Goal: Task Accomplishment & Management: Complete application form

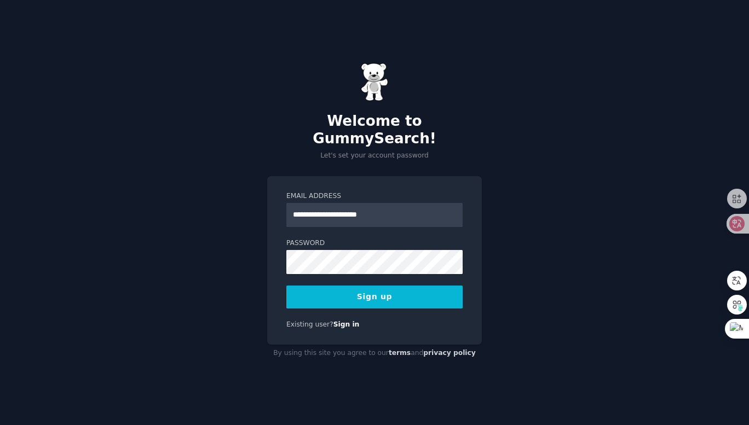
click at [464, 298] on div "**********" at bounding box center [374, 260] width 215 height 169
click at [413, 207] on input "**********" at bounding box center [374, 215] width 176 height 24
paste input "**********"
drag, startPoint x: 447, startPoint y: 208, endPoint x: 389, endPoint y: 206, distance: 58.1
click at [389, 206] on input "**********" at bounding box center [374, 215] width 176 height 24
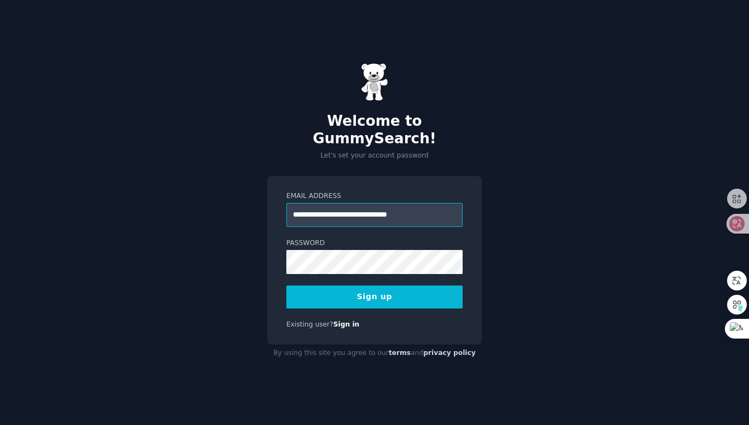
type input "**********"
click at [399, 286] on button "Sign up" at bounding box center [374, 297] width 176 height 23
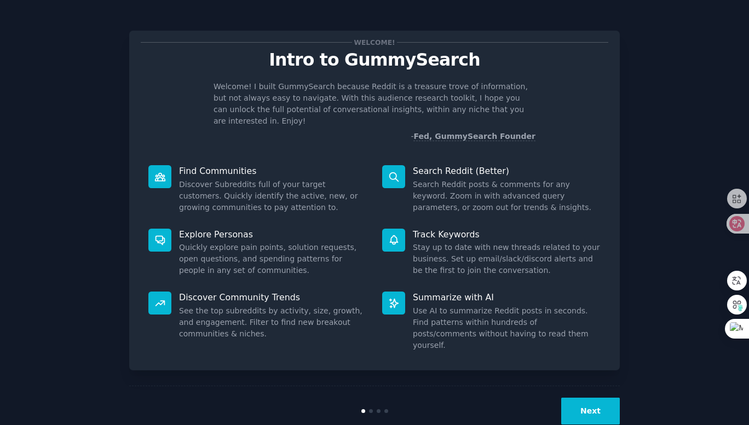
click at [587, 398] on button "Next" at bounding box center [590, 411] width 59 height 27
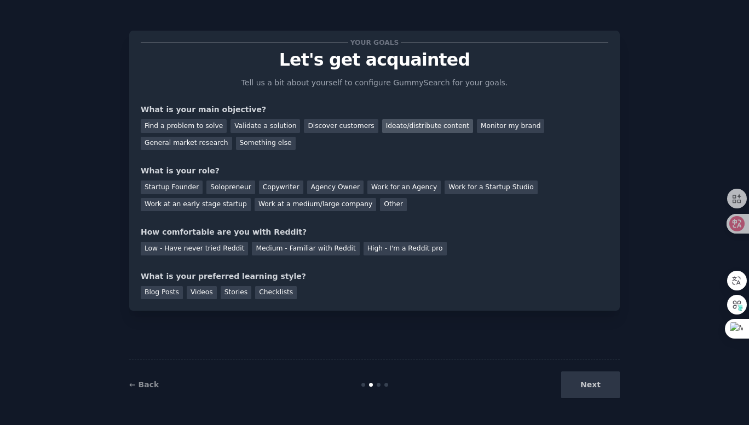
click at [437, 128] on div "Ideate/distribute content" at bounding box center [427, 126] width 91 height 14
click at [506, 129] on div "Monitor my brand" at bounding box center [510, 126] width 67 height 14
click at [411, 130] on div "Ideate/distribute content" at bounding box center [427, 126] width 91 height 14
click at [344, 130] on div "Discover customers" at bounding box center [341, 126] width 74 height 14
click at [155, 186] on div "Startup Founder" at bounding box center [172, 188] width 62 height 14
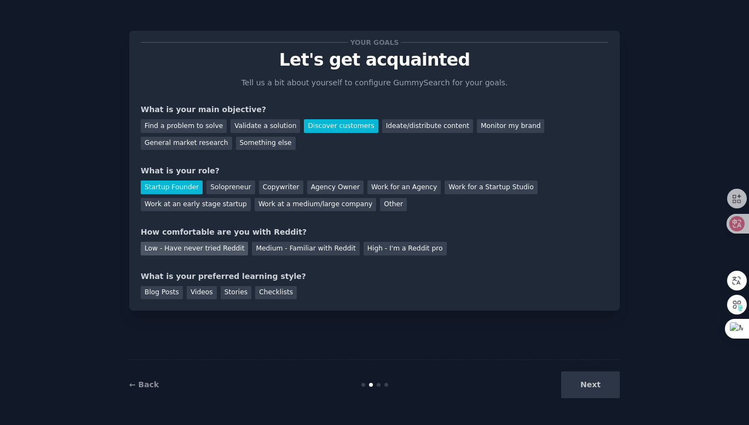
click at [237, 252] on div "Low - Have never tried Reddit" at bounding box center [194, 249] width 107 height 14
click at [273, 249] on div "Medium - Familiar with Reddit" at bounding box center [305, 249] width 107 height 14
click at [266, 299] on div "Your goals Let's get acquainted Tell us a bit about yourself to configure Gummy…" at bounding box center [374, 171] width 491 height 280
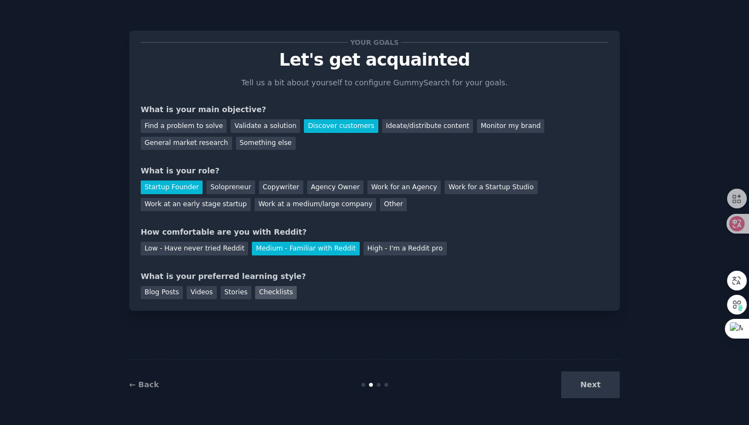
click at [269, 295] on div "Checklists" at bounding box center [276, 293] width 42 height 14
click at [600, 393] on button "Next" at bounding box center [590, 385] width 59 height 27
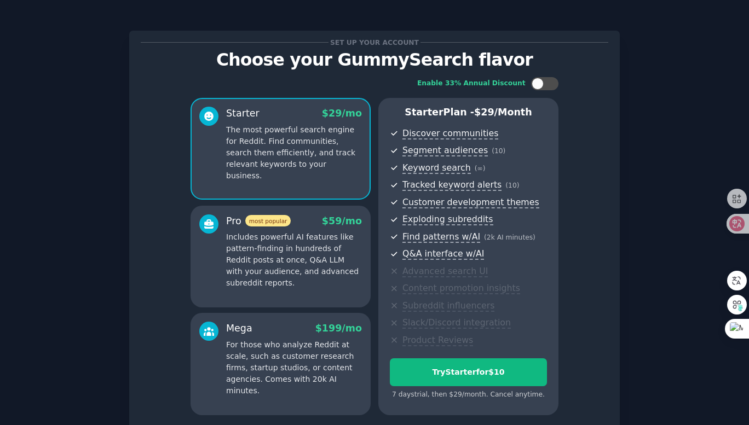
scroll to position [94, 0]
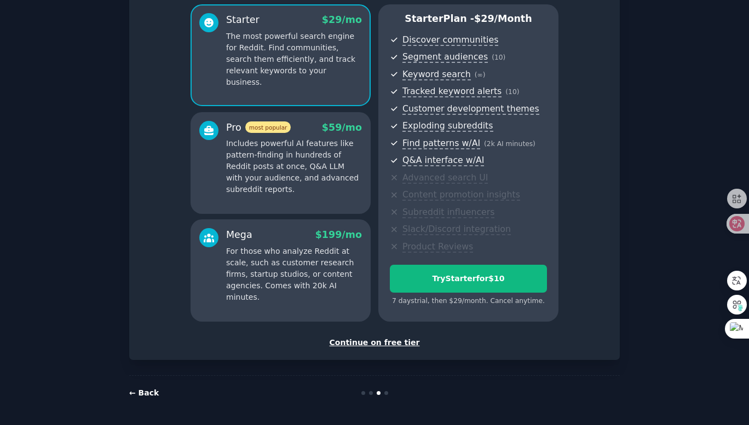
click at [141, 391] on link "← Back" at bounding box center [144, 393] width 30 height 9
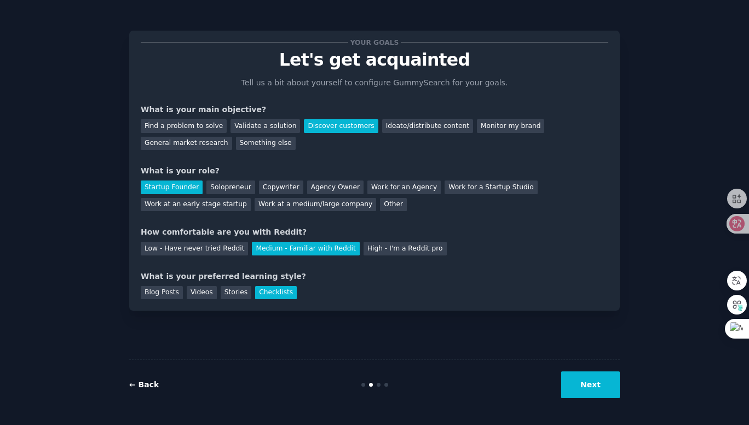
click at [148, 386] on link "← Back" at bounding box center [144, 385] width 30 height 9
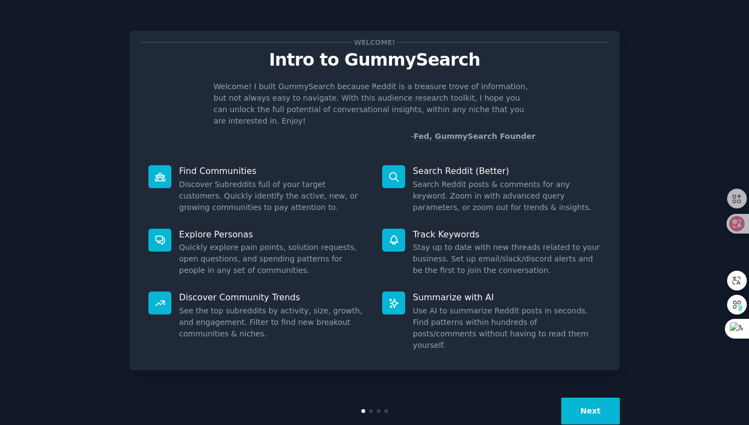
click at [577, 404] on button "Next" at bounding box center [590, 411] width 59 height 27
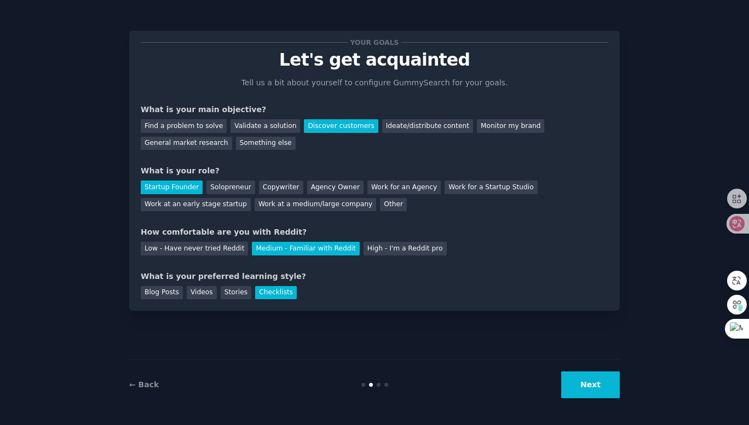
click at [580, 399] on div "← Back Next" at bounding box center [374, 385] width 491 height 50
click at [587, 388] on button "Next" at bounding box center [590, 385] width 59 height 27
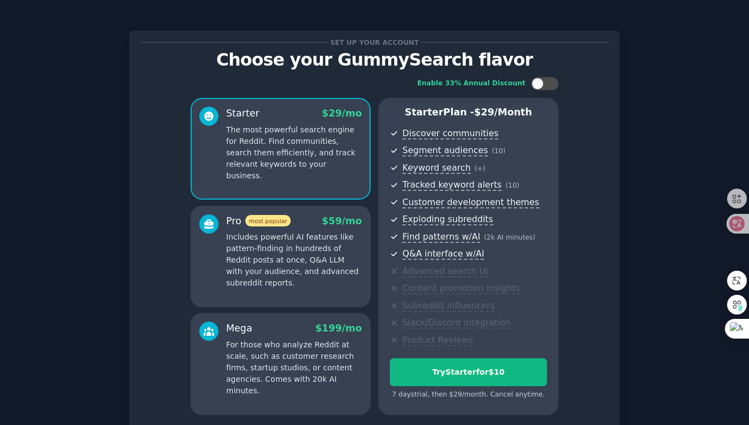
click at [591, 387] on div "Enable 33% Annual Discount Starter $ 29 /mo The most powerful search engine for…" at bounding box center [375, 247] width 468 height 354
click at [534, 85] on div at bounding box center [538, 84] width 12 height 12
click at [546, 85] on div at bounding box center [552, 84] width 12 height 12
checkbox input "false"
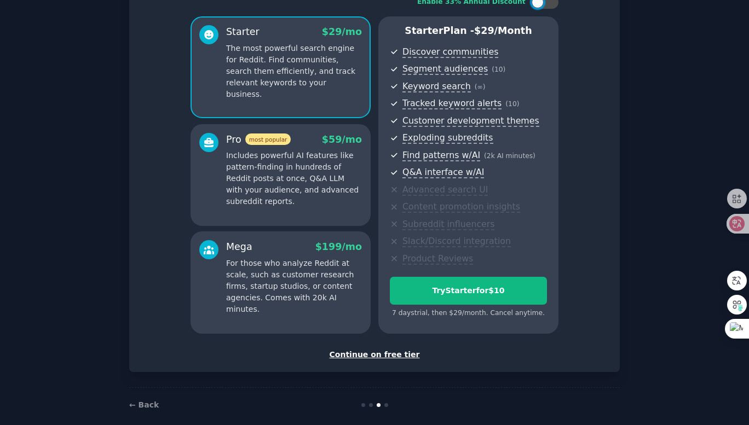
scroll to position [94, 0]
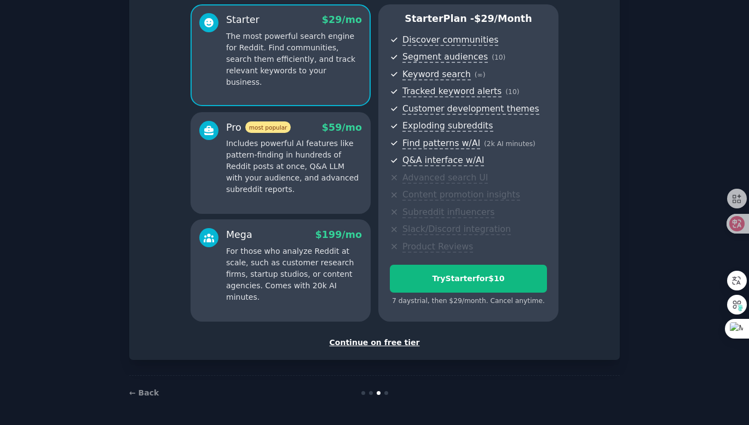
click at [377, 341] on div "Continue on free tier" at bounding box center [375, 342] width 468 height 11
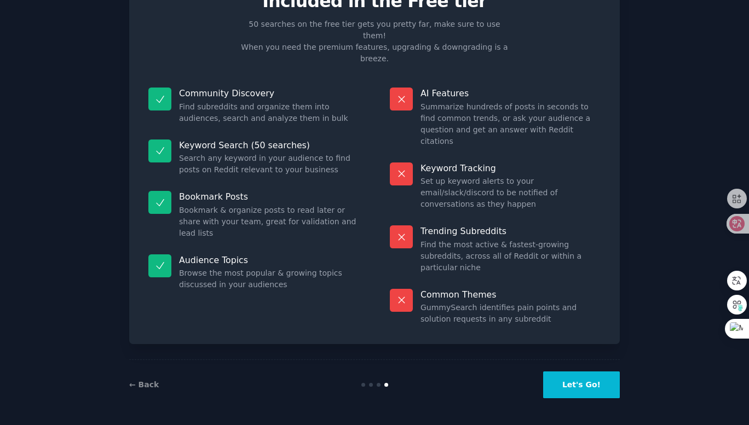
scroll to position [36, 0]
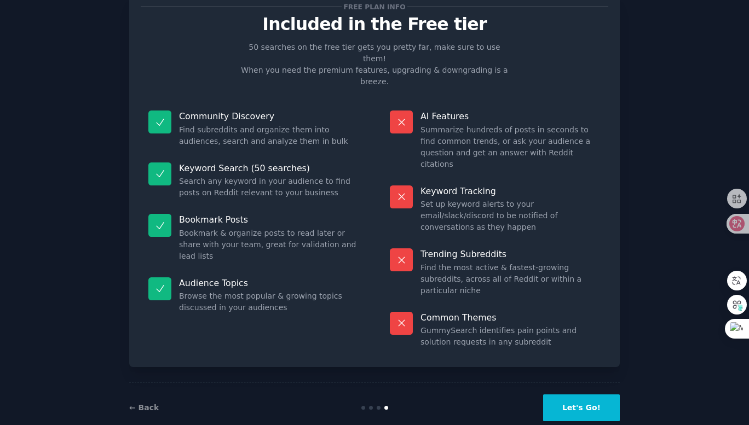
click at [575, 395] on button "Let's Go!" at bounding box center [581, 408] width 77 height 27
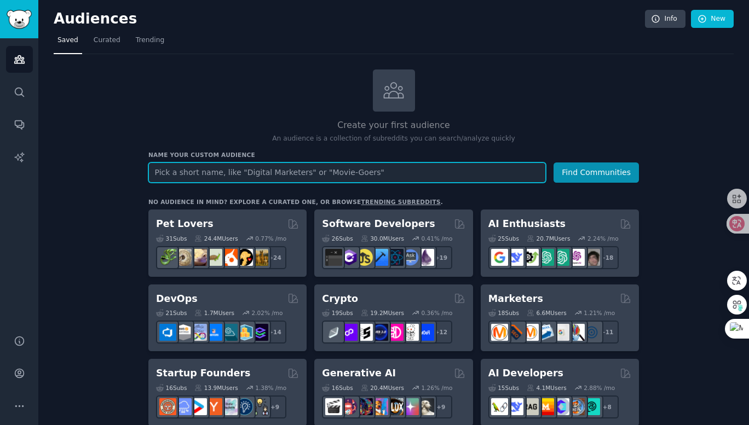
click at [406, 168] on input "text" at bounding box center [346, 173] width 397 height 20
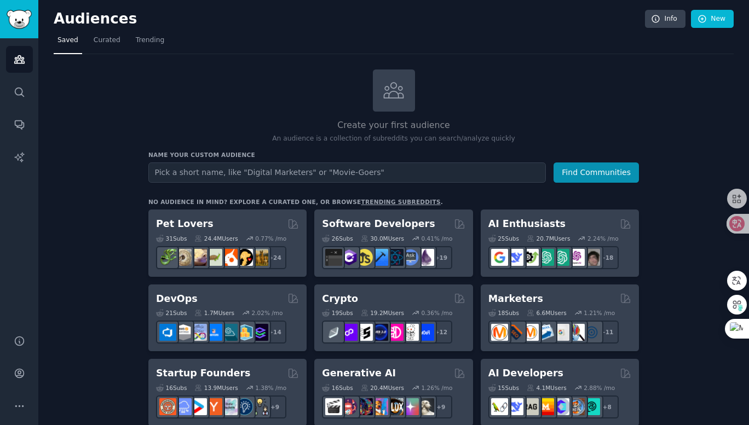
click at [371, 201] on link "trending subreddits" at bounding box center [400, 202] width 79 height 7
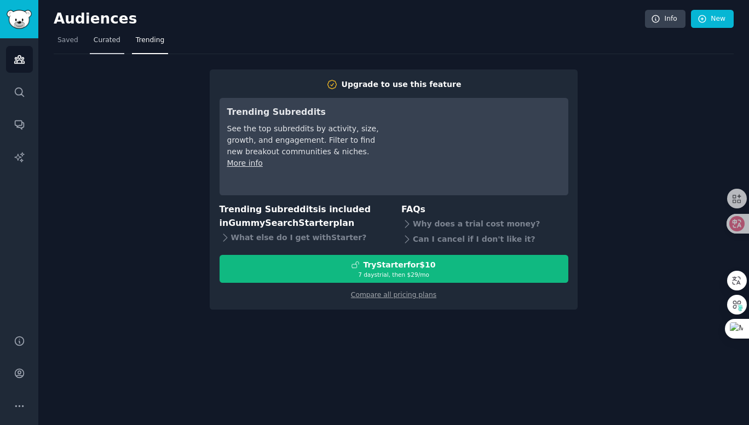
click at [108, 50] on link "Curated" at bounding box center [107, 43] width 34 height 22
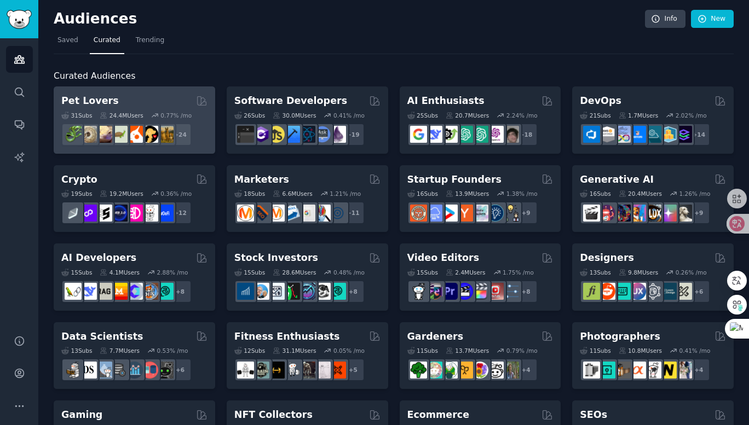
click at [99, 100] on h2 "Pet Lovers" at bounding box center [89, 101] width 57 height 14
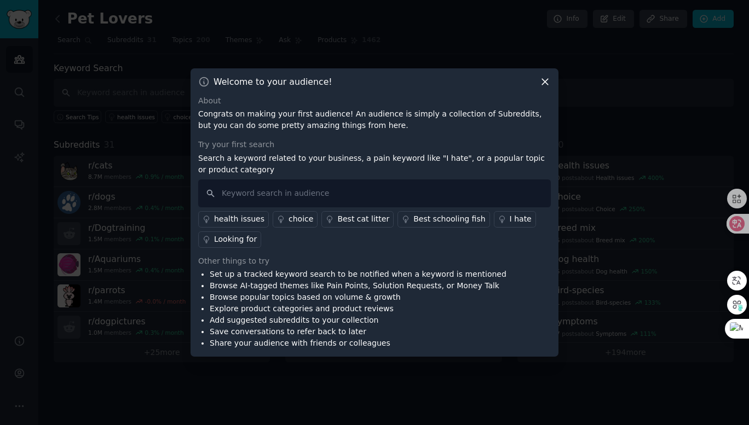
click at [243, 221] on div "health issues" at bounding box center [239, 219] width 50 height 11
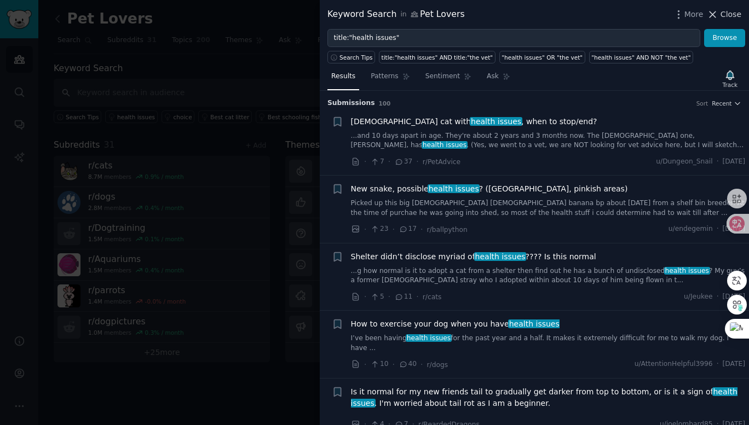
click at [728, 16] on span "Close" at bounding box center [731, 14] width 21 height 11
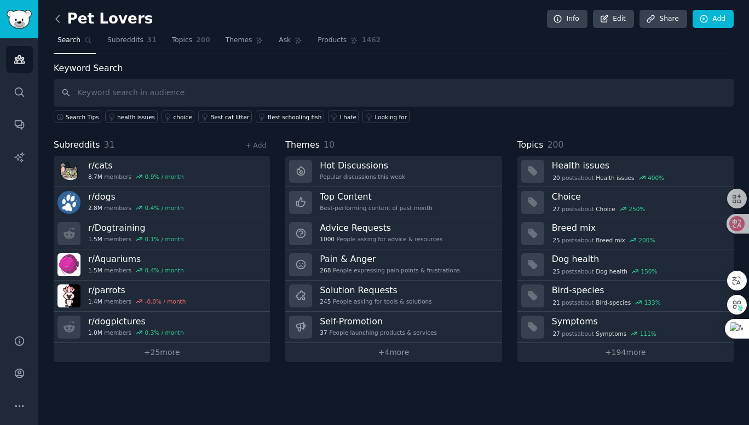
click at [59, 23] on icon at bounding box center [57, 18] width 11 height 11
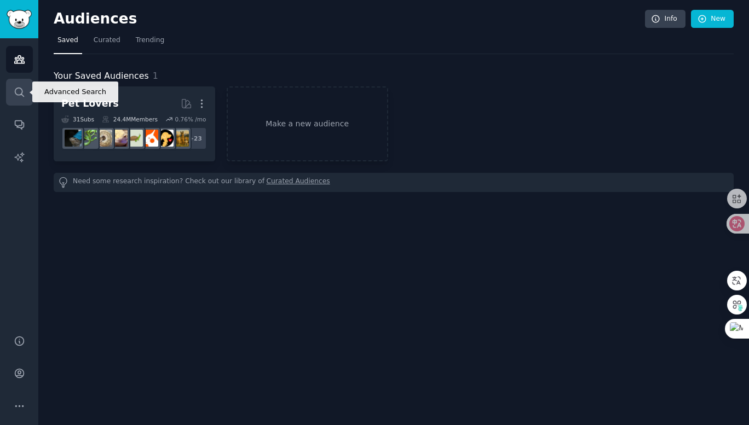
click at [13, 99] on link "Search" at bounding box center [19, 92] width 27 height 27
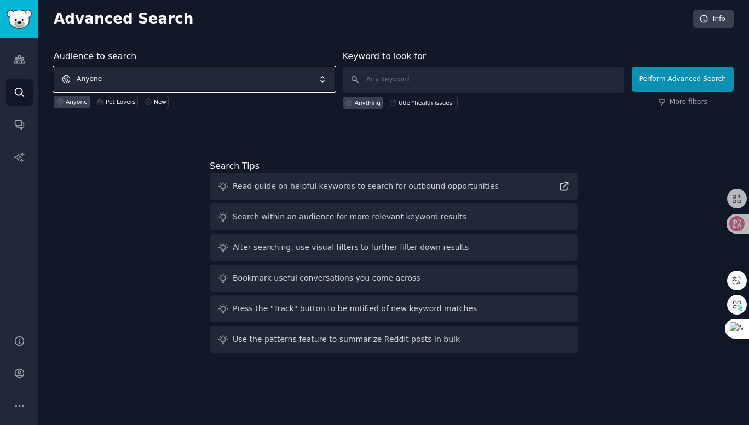
click at [239, 83] on span "Anyone" at bounding box center [194, 79] width 281 height 25
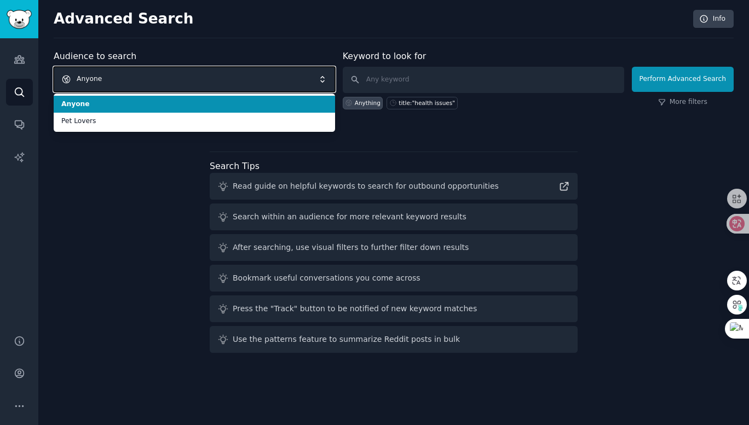
click at [246, 78] on span "Anyone" at bounding box center [194, 79] width 281 height 25
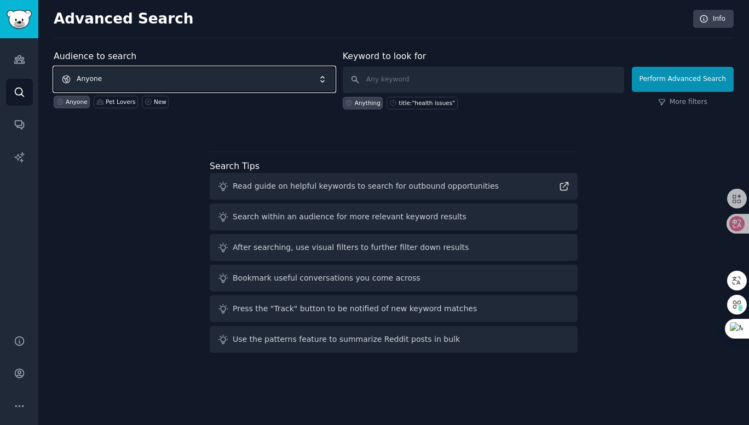
click at [246, 78] on span "Anyone" at bounding box center [194, 79] width 281 height 25
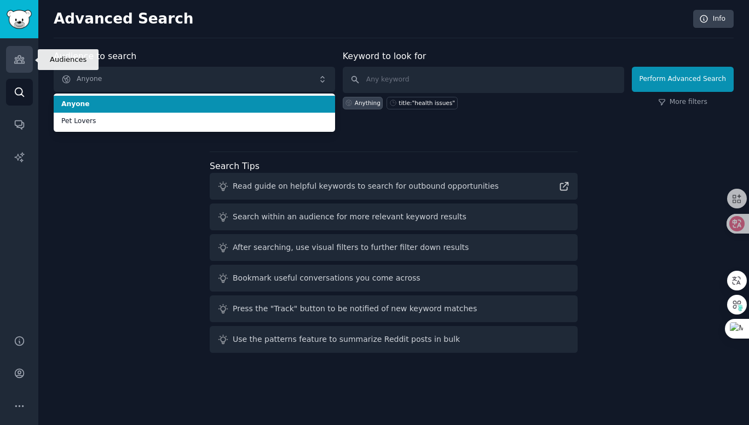
click at [15, 61] on icon "Sidebar" at bounding box center [19, 60] width 10 height 8
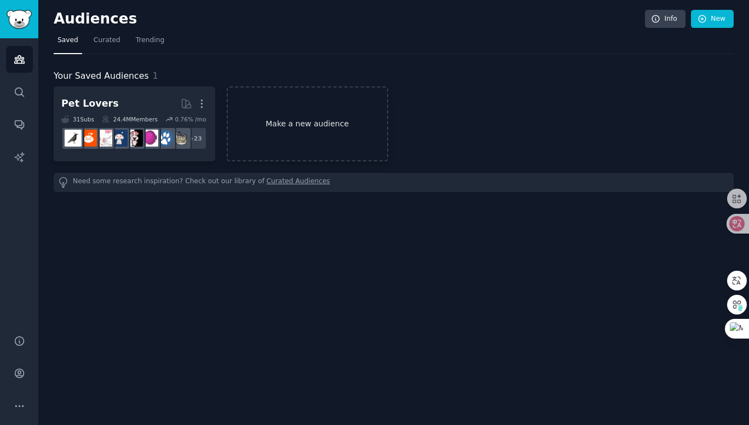
click at [348, 129] on link "Make a new audience" at bounding box center [308, 124] width 162 height 75
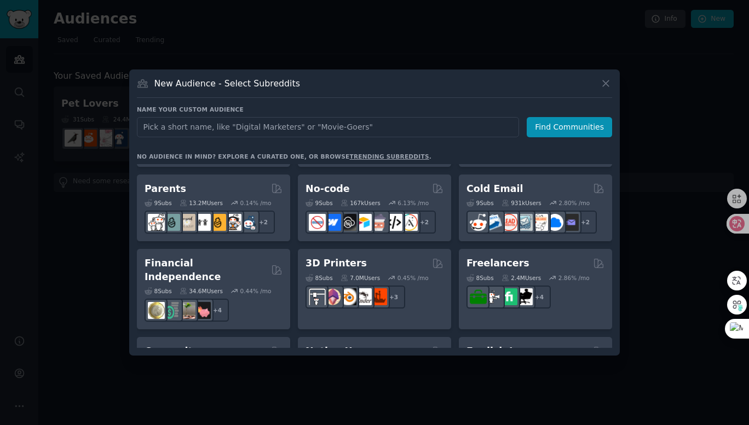
scroll to position [602, 0]
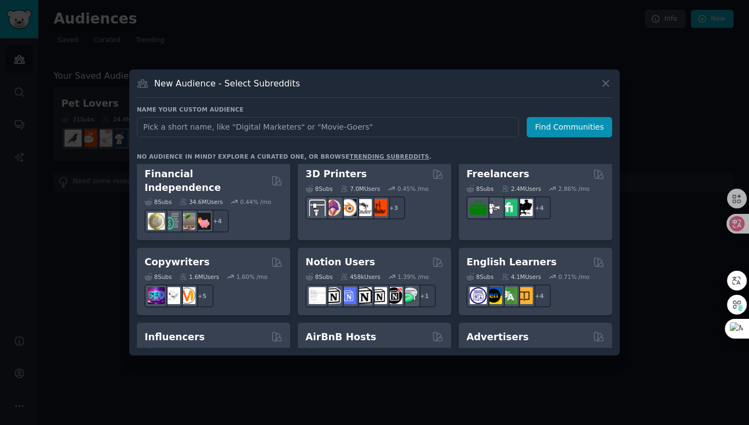
click at [72, 232] on div at bounding box center [374, 212] width 749 height 425
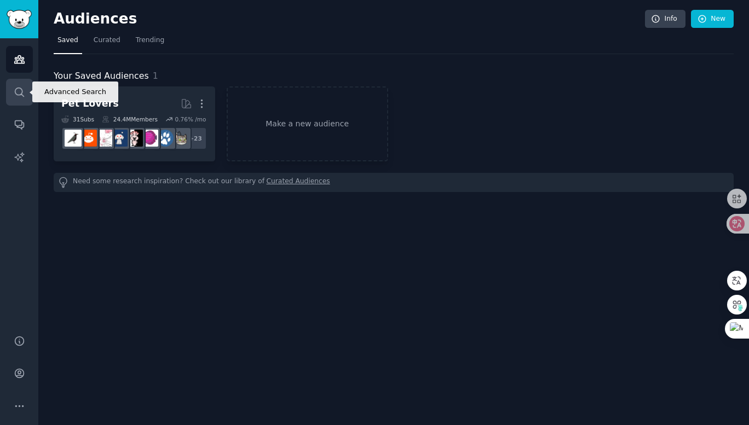
click at [24, 94] on icon "Sidebar" at bounding box center [19, 92] width 11 height 11
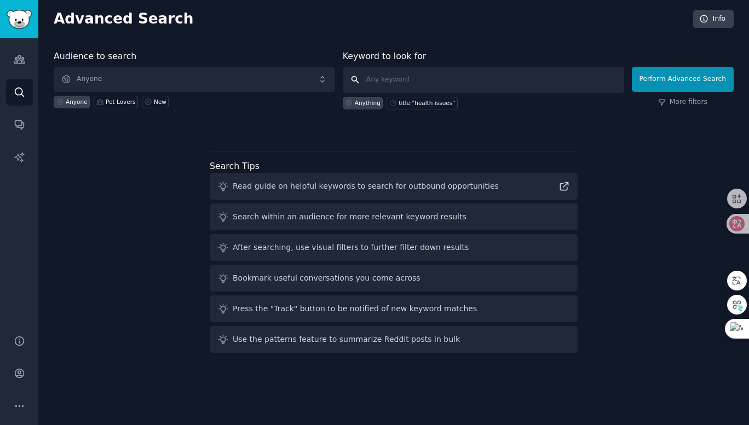
click at [417, 84] on input "text" at bounding box center [483, 80] width 281 height 26
click at [418, 79] on input "text" at bounding box center [483, 80] width 281 height 26
type input "saas AI"
click at [667, 84] on button "Perform Advanced Search" at bounding box center [683, 79] width 102 height 25
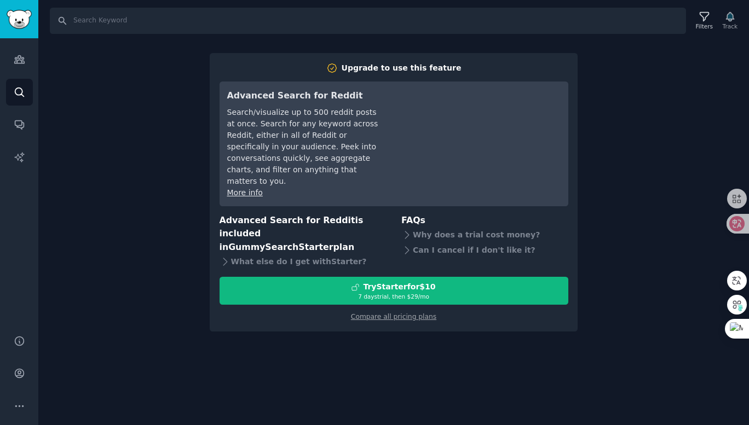
click at [126, 122] on div "Search Filters Track Upgrade to use this feature Advanced Search for Reddit Sea…" at bounding box center [393, 212] width 711 height 425
click at [19, 61] on icon "Sidebar" at bounding box center [19, 59] width 11 height 11
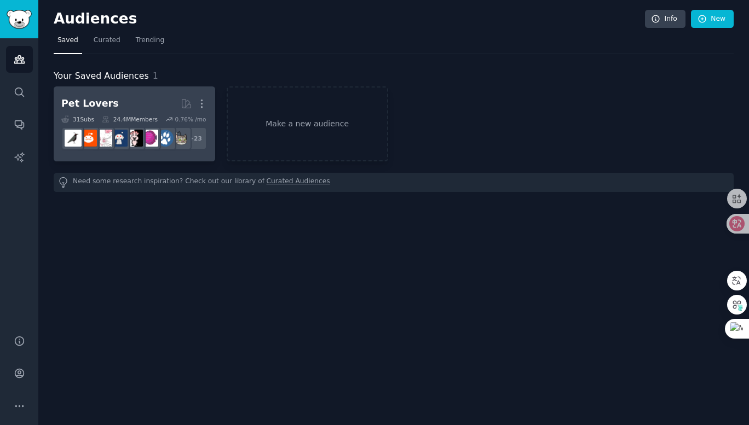
click at [124, 103] on h2 "Pet Lovers More" at bounding box center [134, 103] width 146 height 19
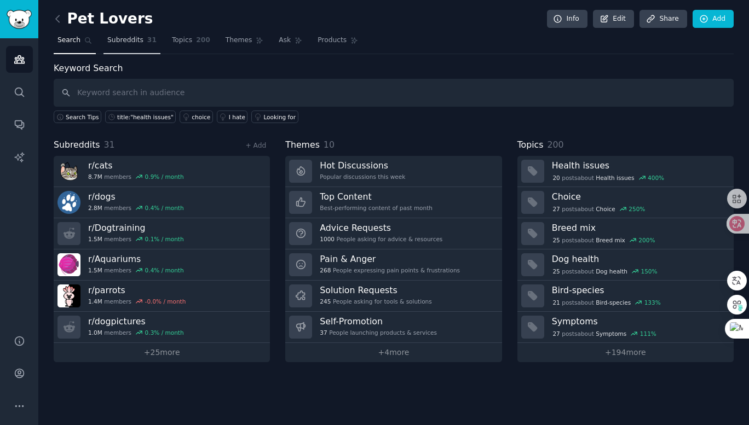
click at [129, 45] on span "Subreddits" at bounding box center [125, 41] width 36 height 10
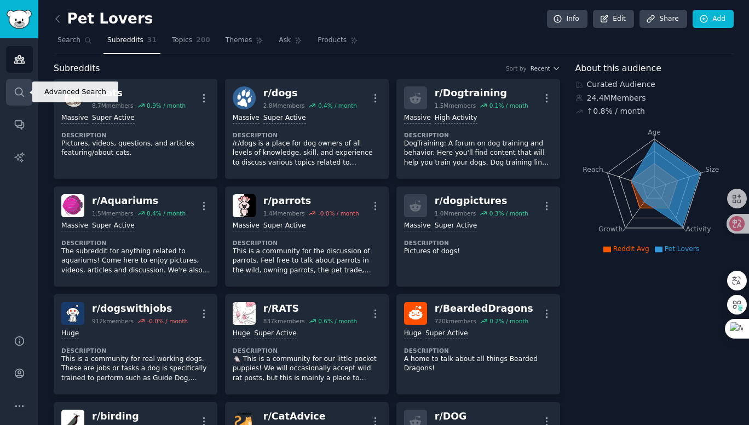
click at [20, 97] on icon "Sidebar" at bounding box center [19, 92] width 11 height 11
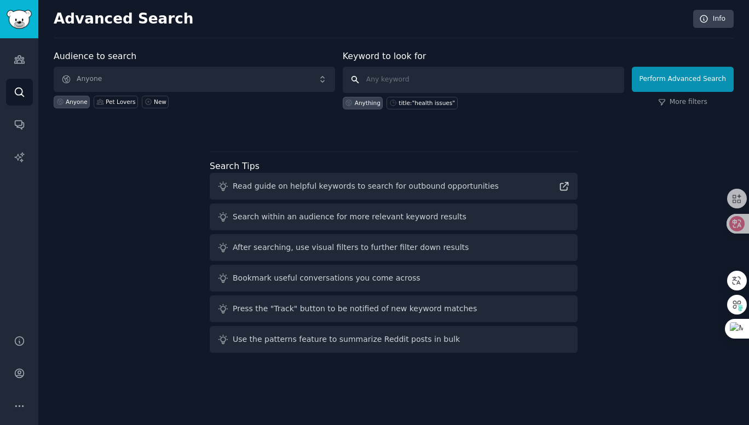
click at [397, 82] on input "text" at bounding box center [483, 80] width 281 height 26
click at [15, 61] on icon "Sidebar" at bounding box center [19, 60] width 10 height 8
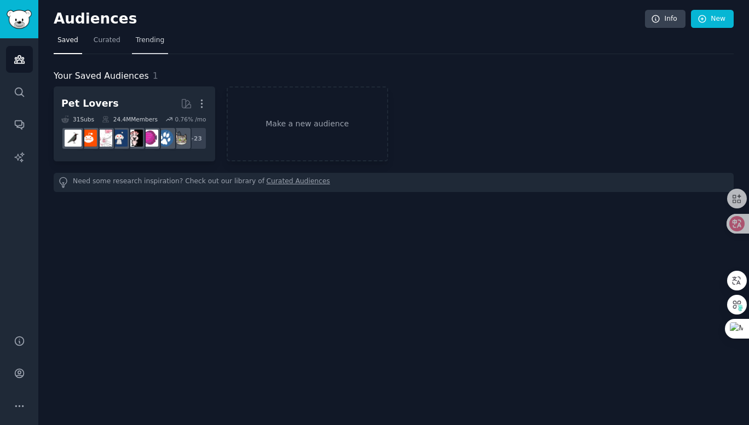
click at [149, 42] on span "Trending" at bounding box center [150, 41] width 28 height 10
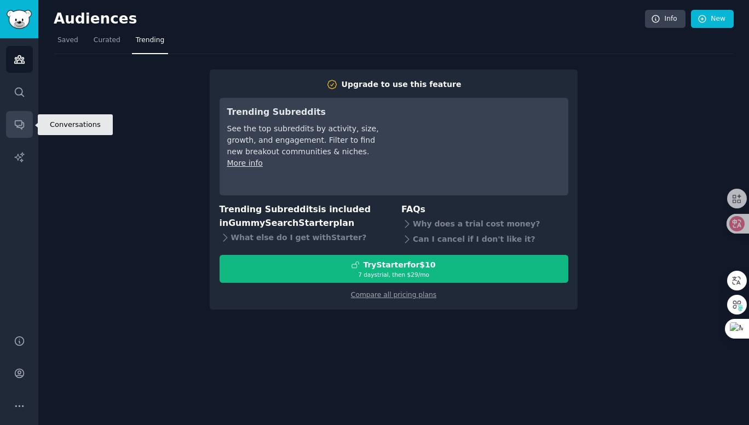
click at [20, 131] on link "Conversations" at bounding box center [19, 124] width 27 height 27
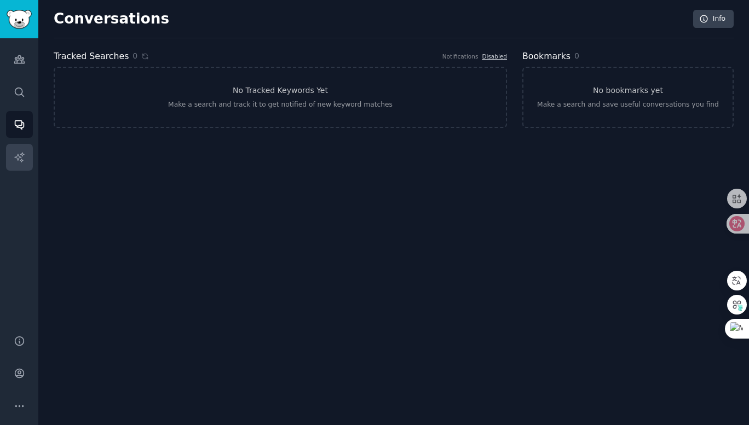
click at [16, 168] on link "AI Reports" at bounding box center [19, 157] width 27 height 27
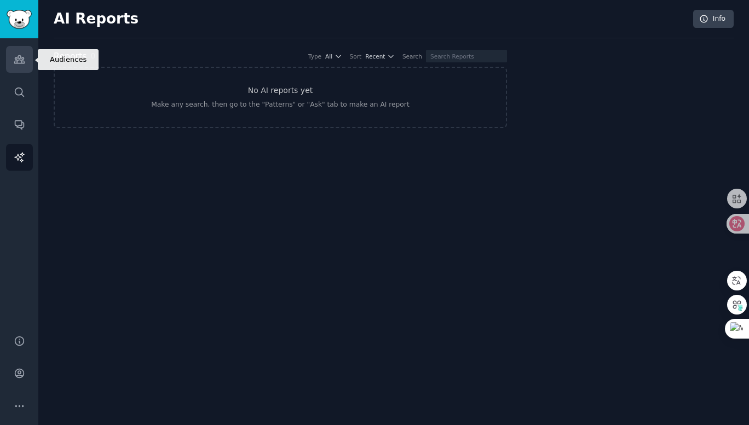
click at [19, 51] on link "Audiences" at bounding box center [19, 59] width 27 height 27
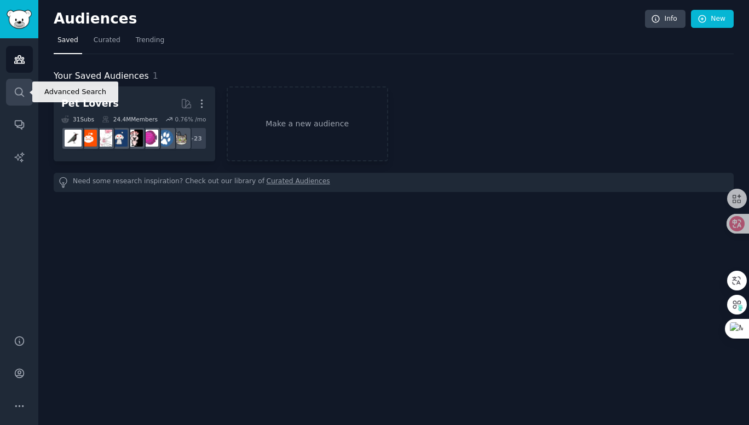
click at [16, 94] on icon "Sidebar" at bounding box center [19, 92] width 11 height 11
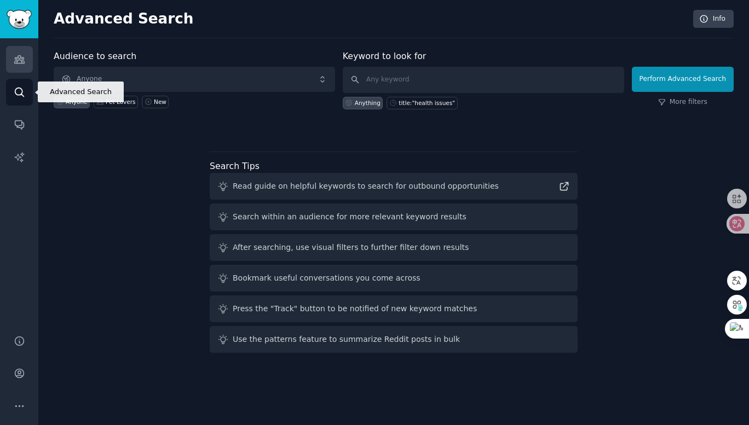
click at [21, 65] on link "Audiences" at bounding box center [19, 59] width 27 height 27
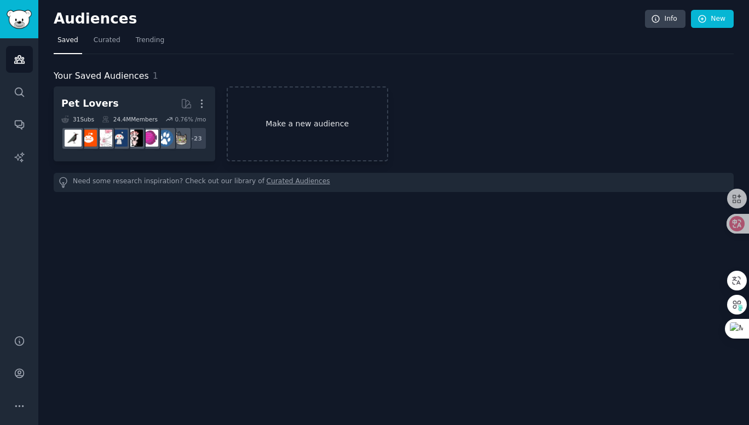
click at [291, 127] on link "Make a new audience" at bounding box center [308, 124] width 162 height 75
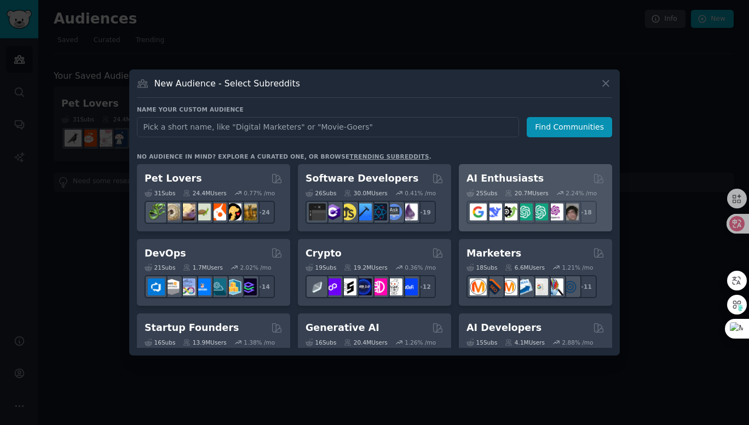
click at [531, 183] on h2 "AI Enthusiasts" at bounding box center [504, 179] width 77 height 14
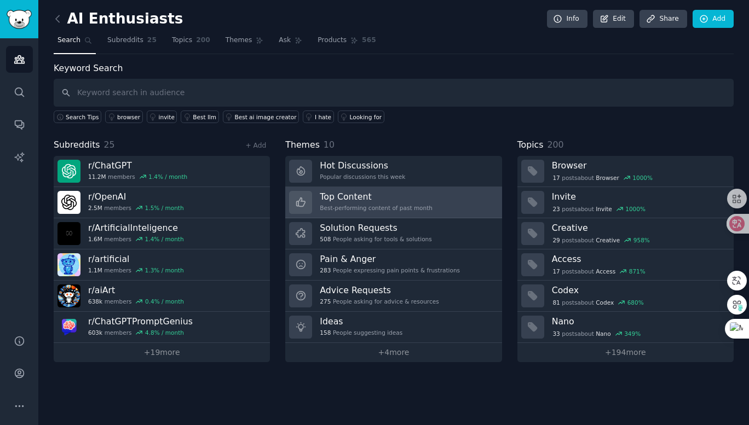
click at [375, 208] on div "Best-performing content of past month" at bounding box center [376, 208] width 113 height 8
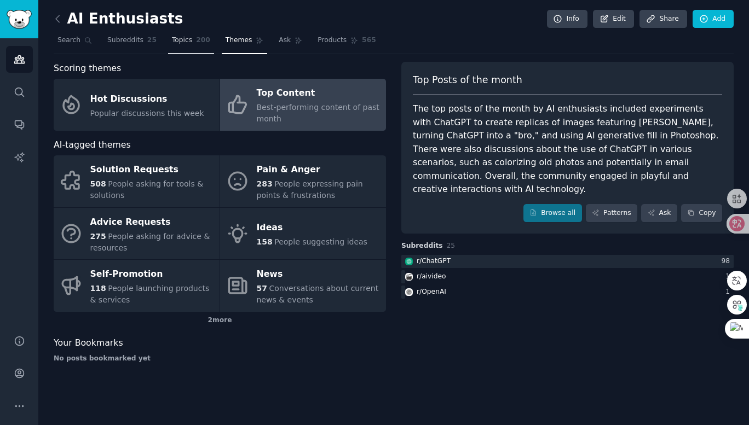
click at [196, 42] on span "200" at bounding box center [203, 41] width 14 height 10
click at [189, 41] on link "Topics 200" at bounding box center [191, 43] width 46 height 22
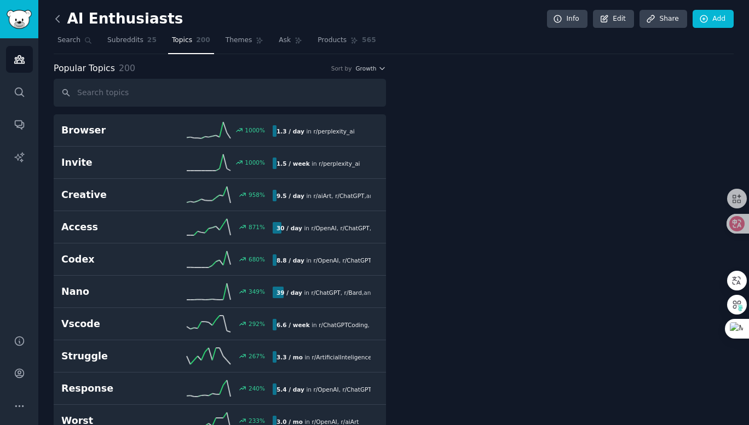
click at [56, 20] on icon at bounding box center [57, 18] width 11 height 11
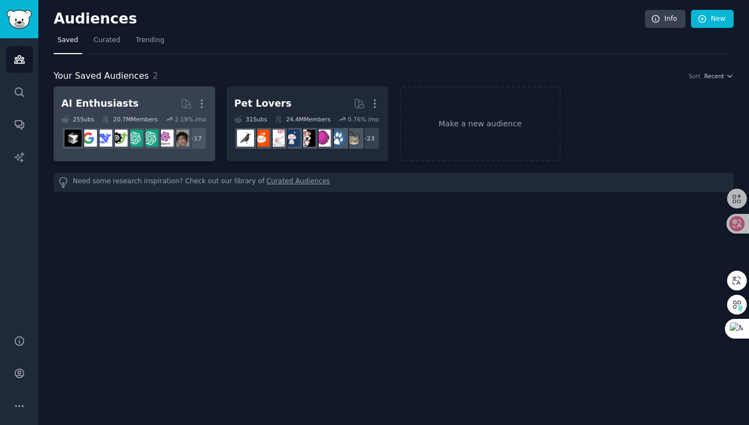
click at [163, 100] on h2 "AI Enthusiasts More" at bounding box center [134, 103] width 146 height 19
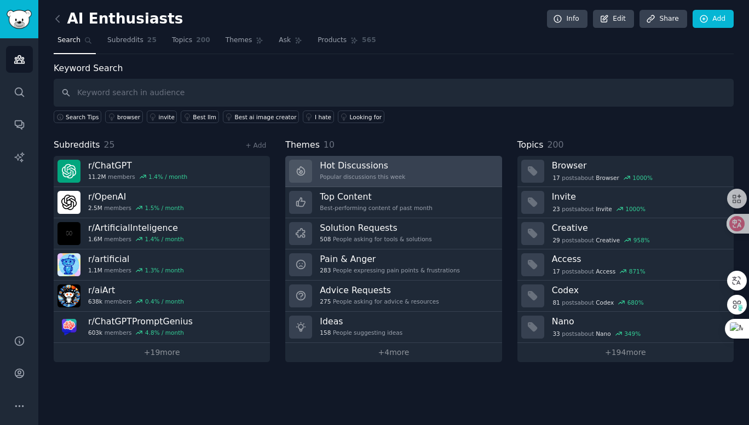
click at [396, 174] on div "Popular discussions this week" at bounding box center [362, 177] width 85 height 8
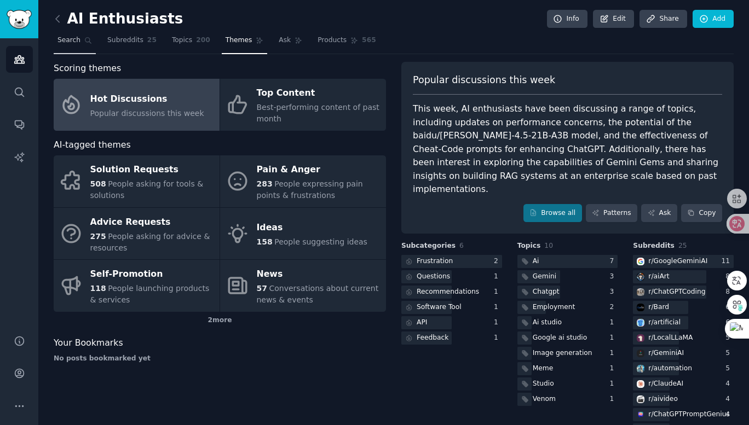
click at [80, 38] on link "Search" at bounding box center [75, 43] width 42 height 22
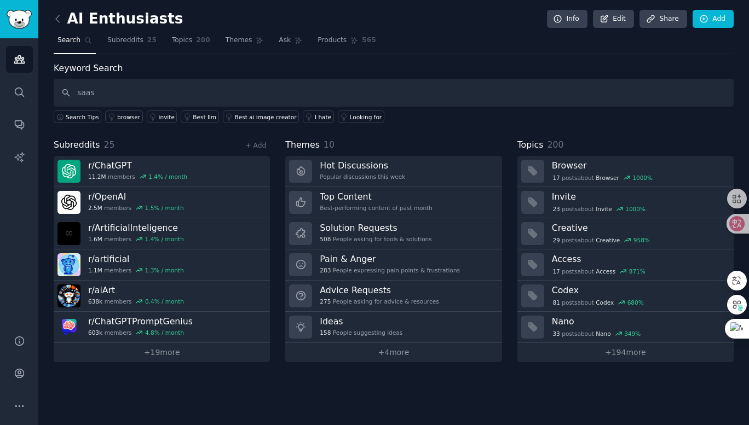
click at [58, 95] on input "saas" at bounding box center [394, 93] width 680 height 28
click at [64, 95] on input "saas" at bounding box center [394, 93] width 680 height 28
click at [66, 92] on input "saas" at bounding box center [394, 93] width 680 height 28
click at [117, 92] on input "saas" at bounding box center [394, 93] width 680 height 28
type input "saas"
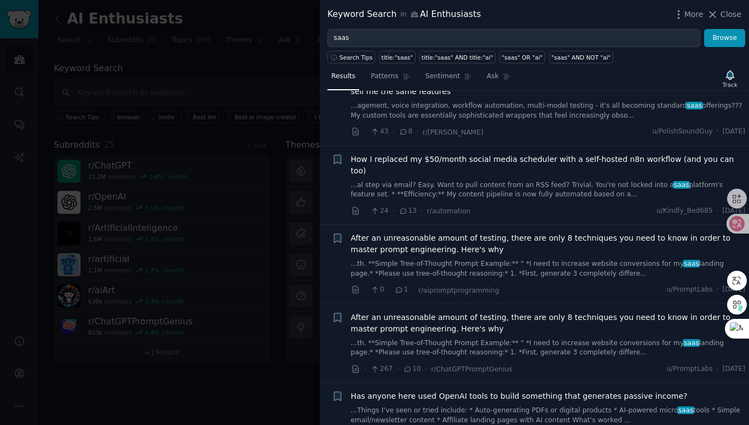
scroll to position [274, 0]
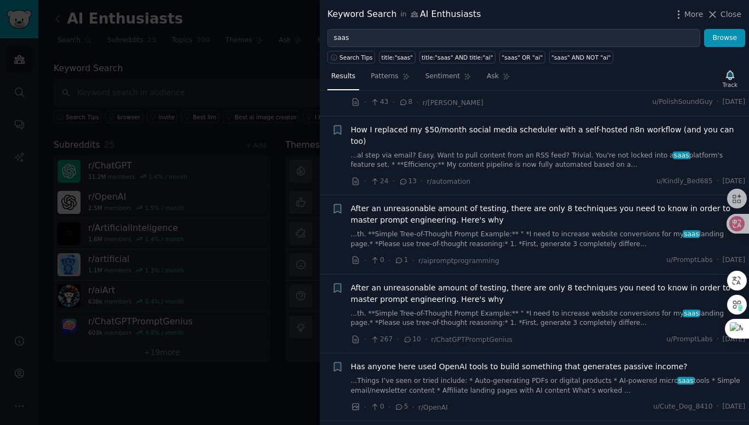
click at [222, 73] on div at bounding box center [374, 212] width 749 height 425
click at [723, 16] on link "Add" at bounding box center [713, 19] width 41 height 19
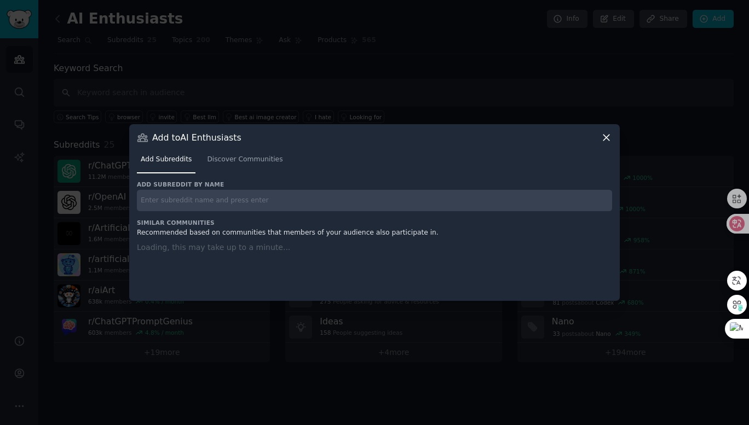
click at [606, 135] on div "Add to AI Enthusiasts Add Subreddits Discover Communities Add subreddit by name…" at bounding box center [374, 212] width 491 height 177
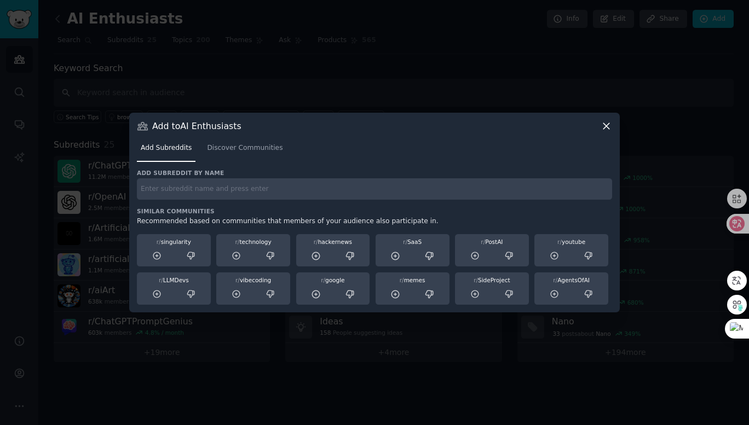
click at [603, 125] on icon at bounding box center [606, 125] width 11 height 11
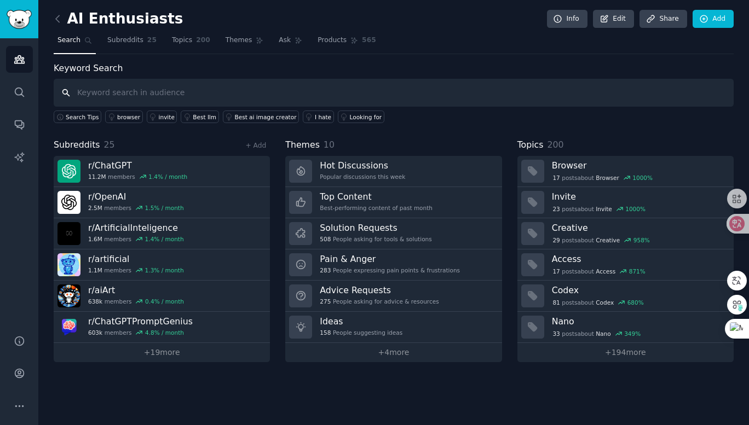
click at [140, 83] on input "text" at bounding box center [394, 93] width 680 height 28
click at [31, 87] on link "Search" at bounding box center [19, 92] width 27 height 27
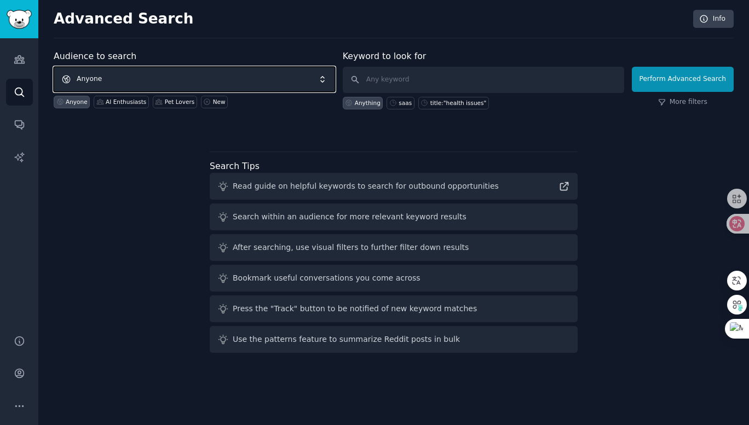
click at [159, 86] on span "Anyone" at bounding box center [194, 79] width 281 height 25
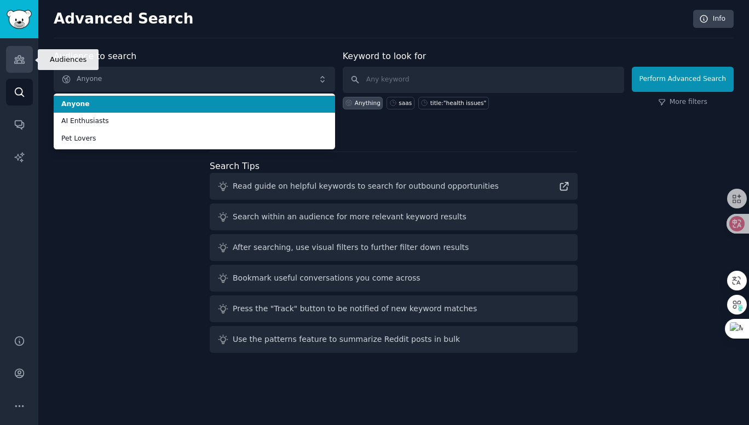
click at [26, 58] on link "Audiences" at bounding box center [19, 59] width 27 height 27
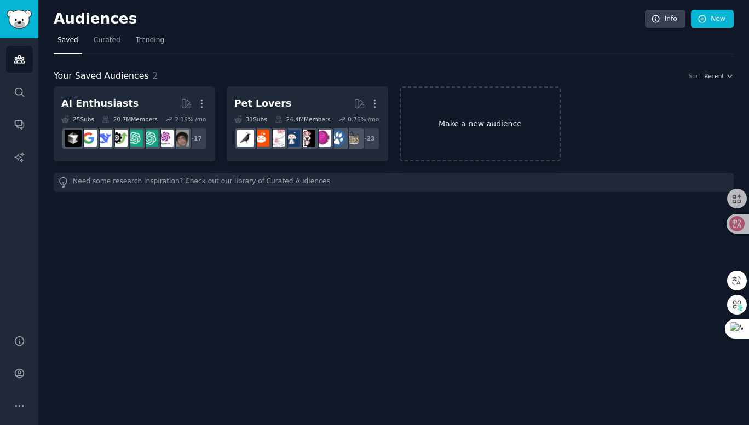
click at [498, 122] on link "Make a new audience" at bounding box center [481, 124] width 162 height 75
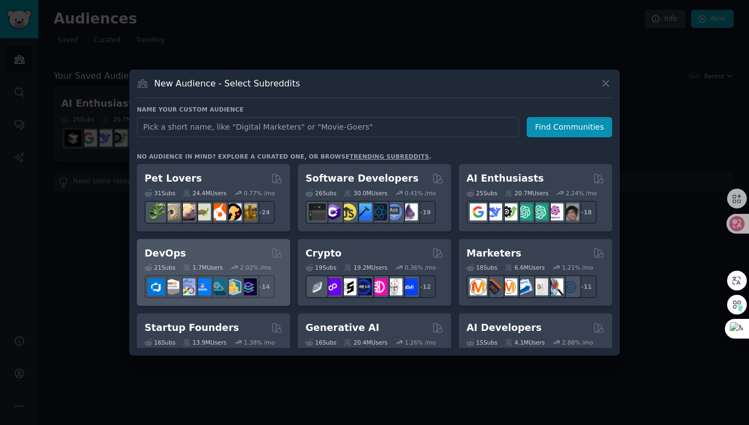
scroll to position [55, 0]
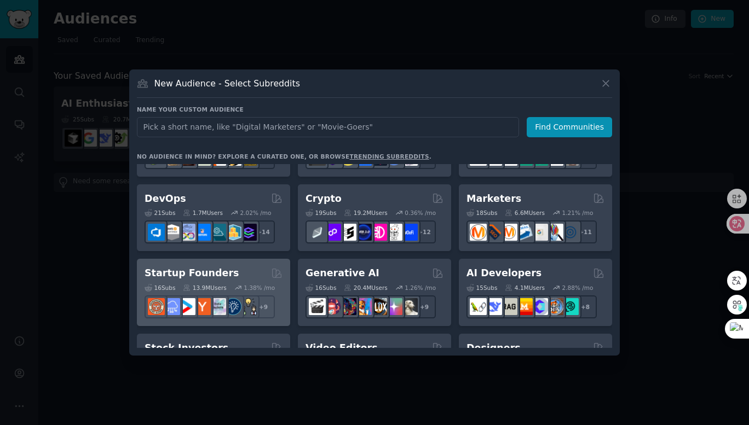
click at [239, 273] on div "Startup Founders" at bounding box center [214, 274] width 138 height 14
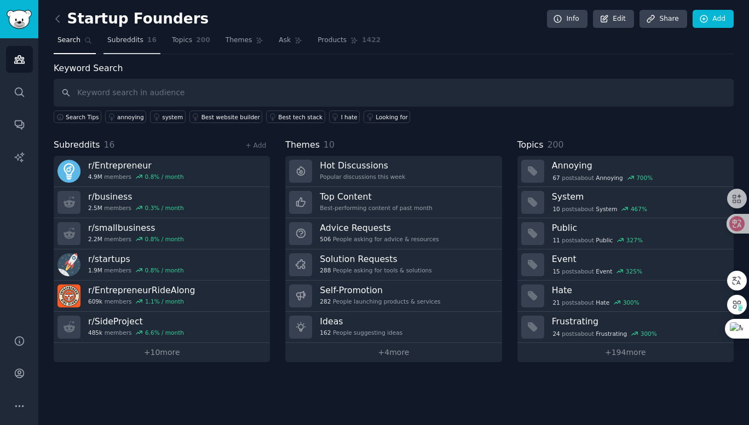
click at [115, 47] on link "Subreddits 16" at bounding box center [131, 43] width 57 height 22
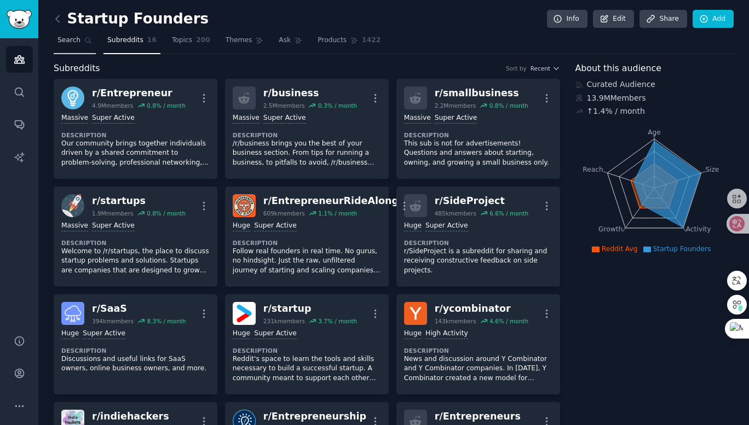
click at [70, 47] on link "Search" at bounding box center [75, 43] width 42 height 22
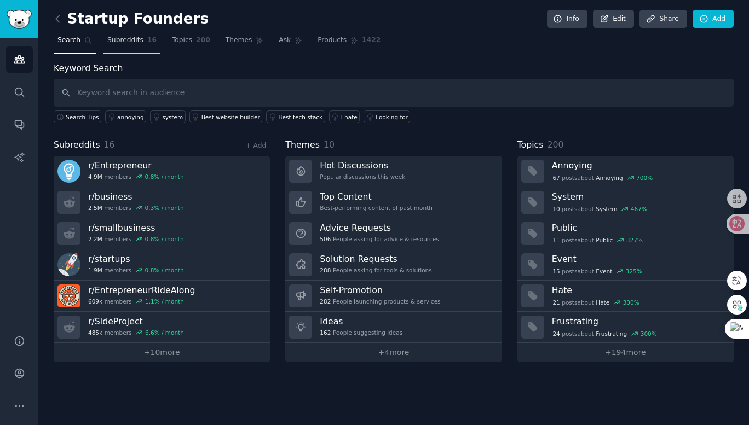
click at [130, 48] on link "Subreddits 16" at bounding box center [131, 43] width 57 height 22
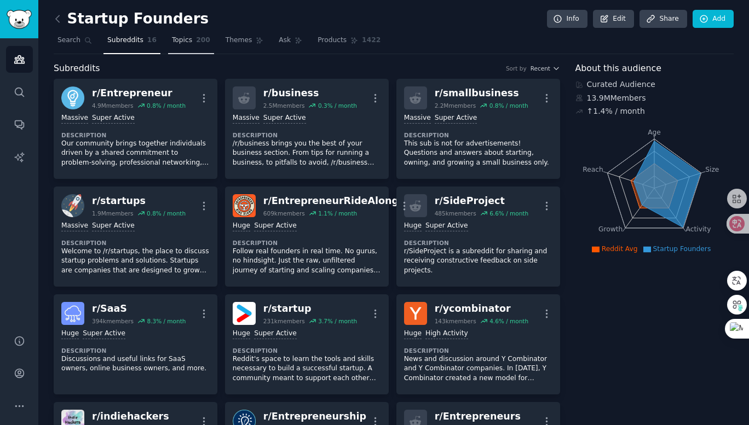
click at [173, 49] on link "Topics 200" at bounding box center [191, 43] width 46 height 22
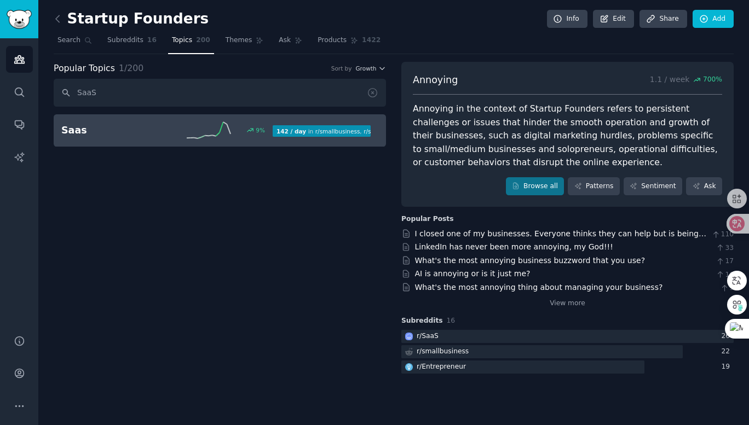
type input "SaaS"
click at [364, 131] on span "r/ startups" at bounding box center [378, 131] width 28 height 7
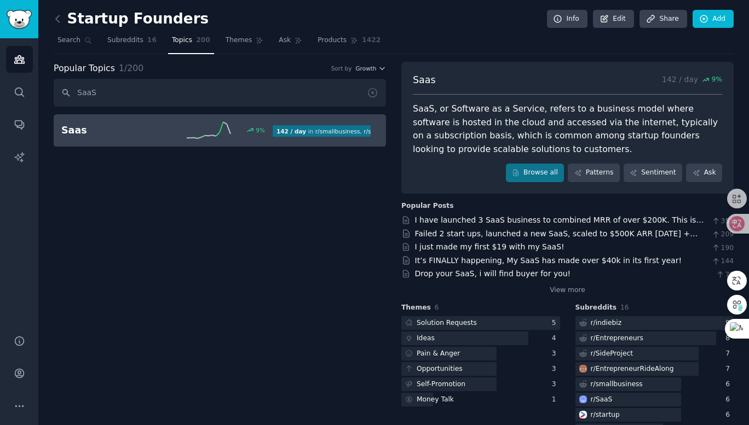
scroll to position [55, 0]
